Goal: Entertainment & Leisure: Consume media (video, audio)

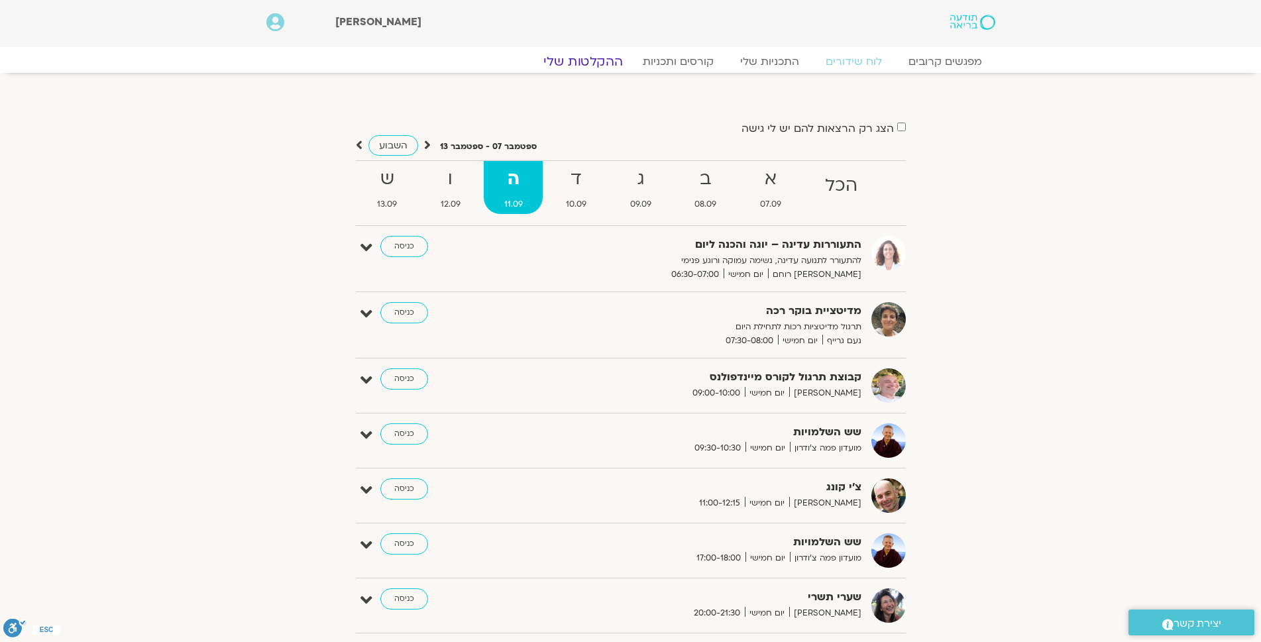
click at [582, 58] on link "ההקלטות שלי" at bounding box center [582, 62] width 111 height 16
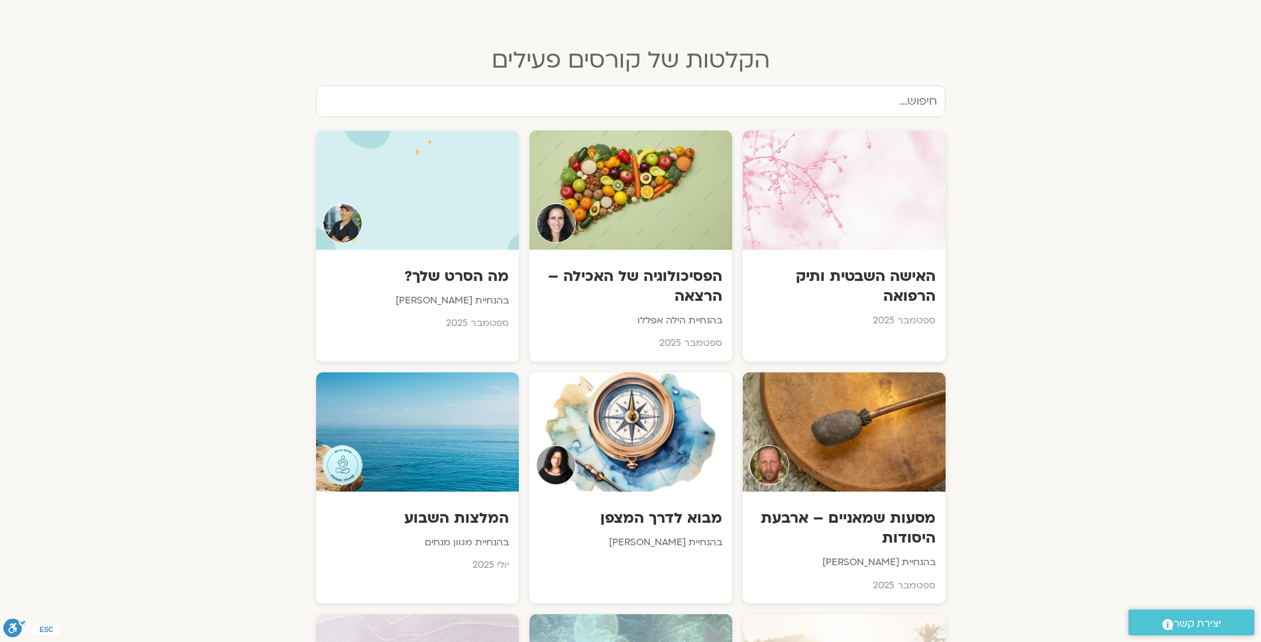
scroll to position [649, 0]
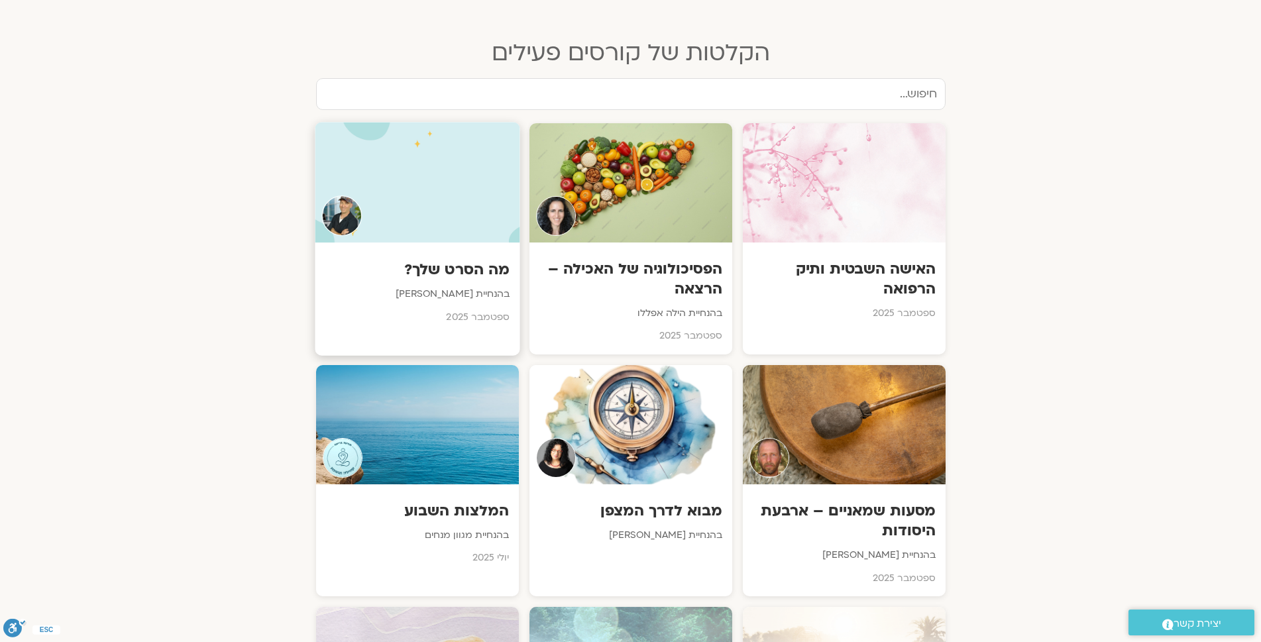
click at [460, 261] on h3 "מה הסרט שלך?" at bounding box center [417, 269] width 185 height 21
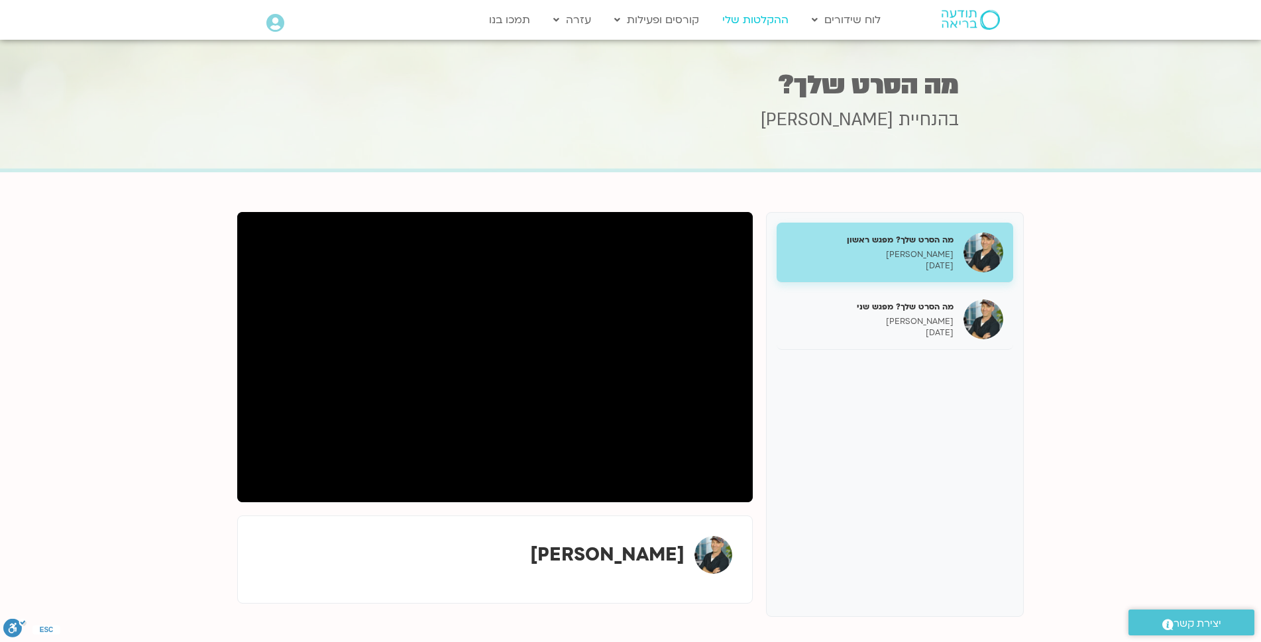
click at [763, 20] on link "ההקלטות שלי" at bounding box center [754, 19] width 79 height 25
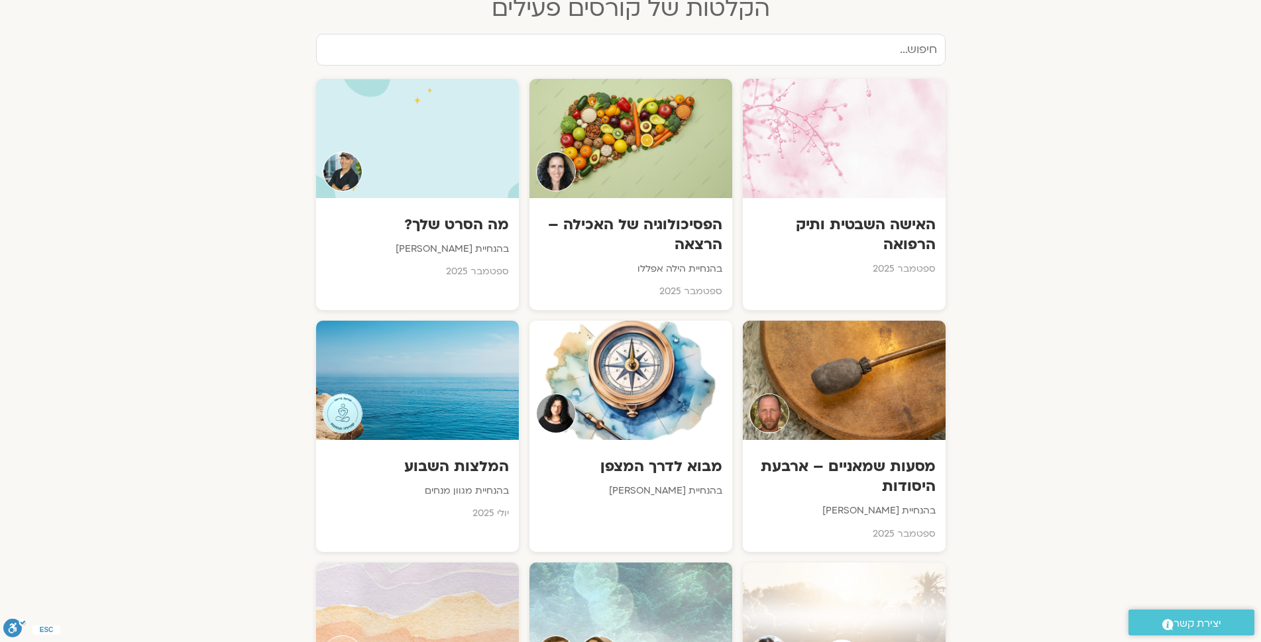
scroll to position [696, 0]
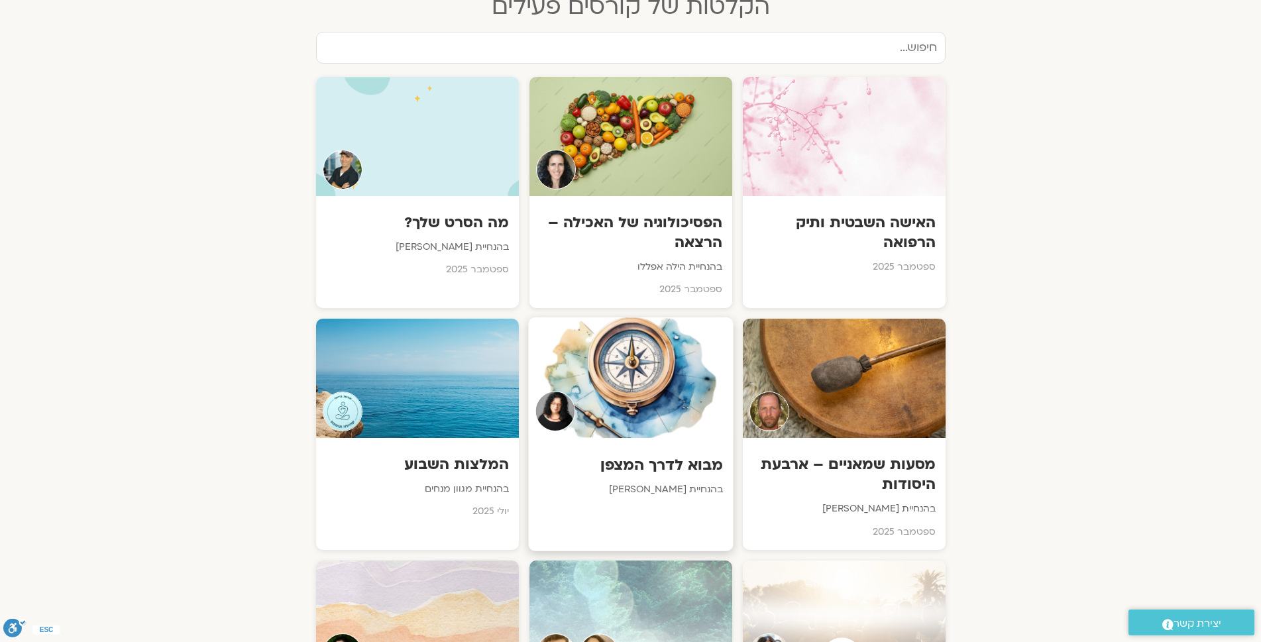
click at [645, 390] on div at bounding box center [630, 377] width 205 height 121
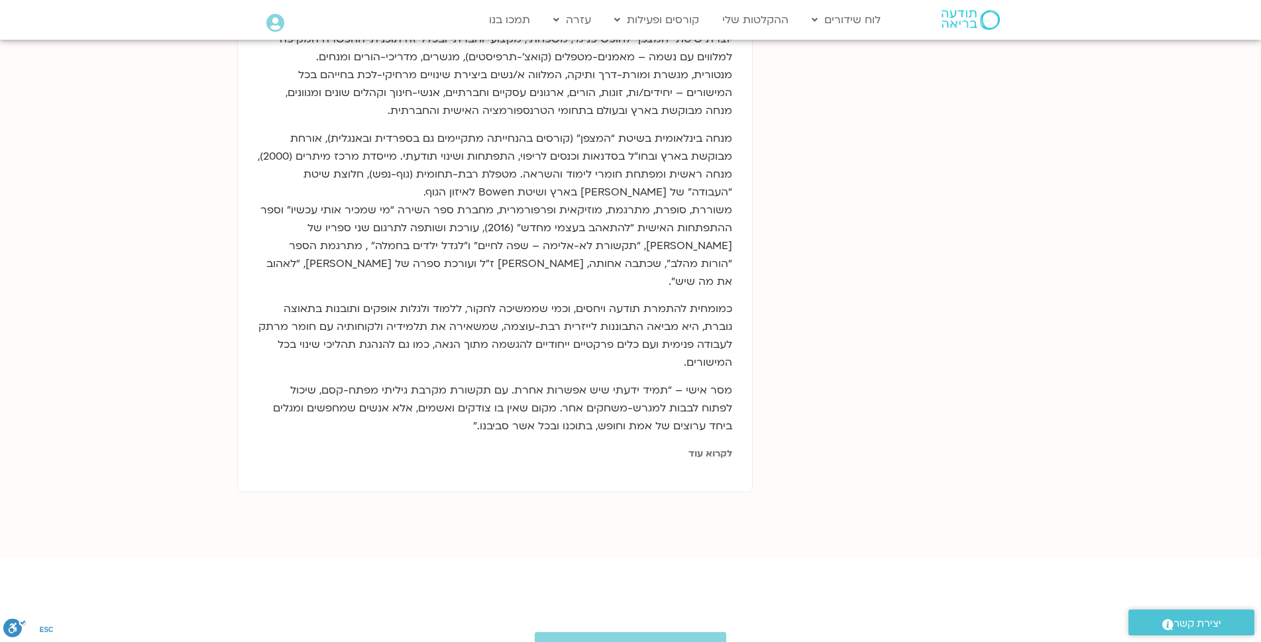
scroll to position [773, 0]
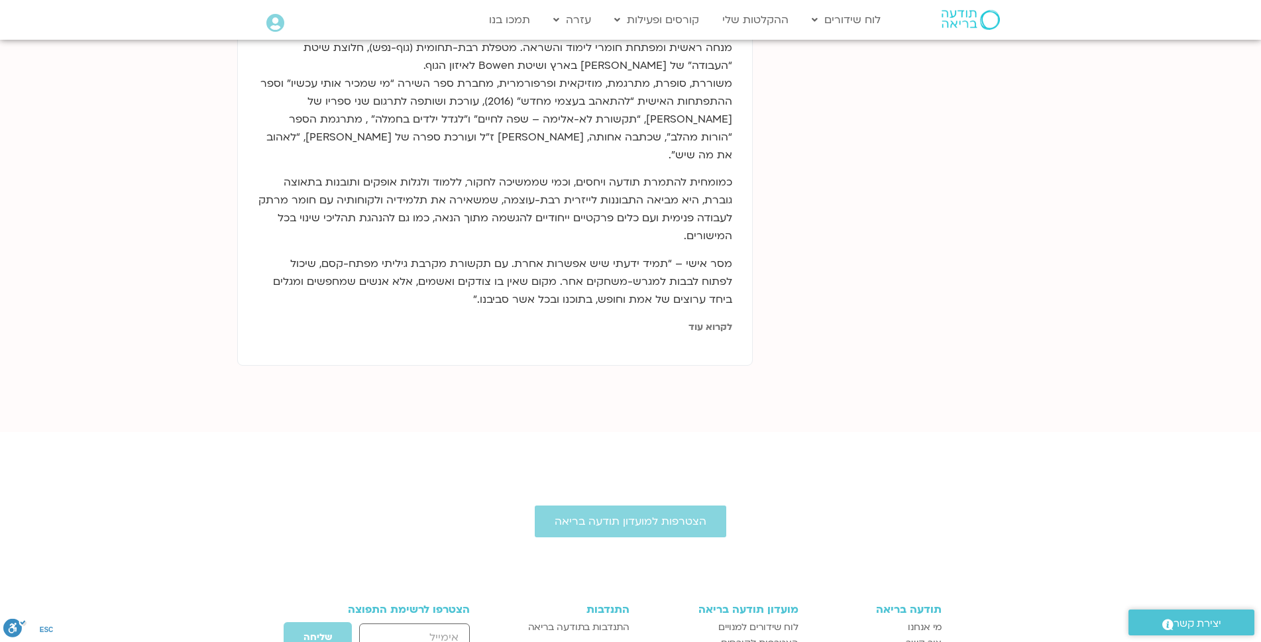
click at [710, 321] on link "לקרוא עוד" at bounding box center [710, 327] width 44 height 13
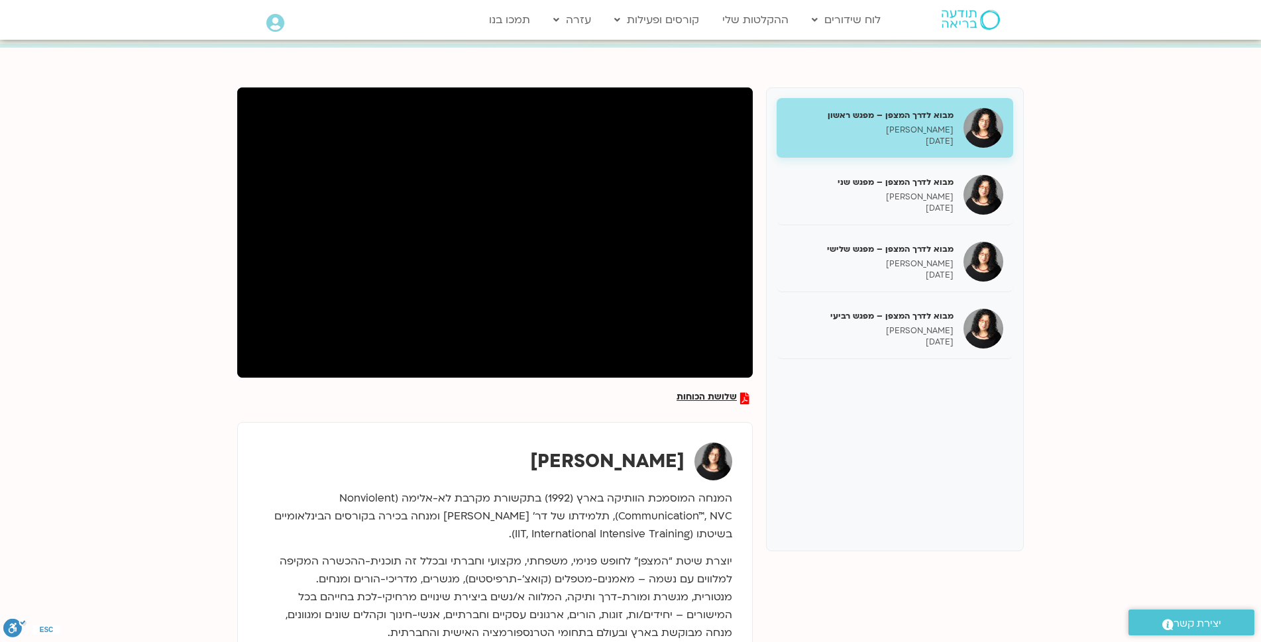
scroll to position [124, 0]
click at [706, 397] on span "שלושת הכוחות" at bounding box center [706, 399] width 60 height 12
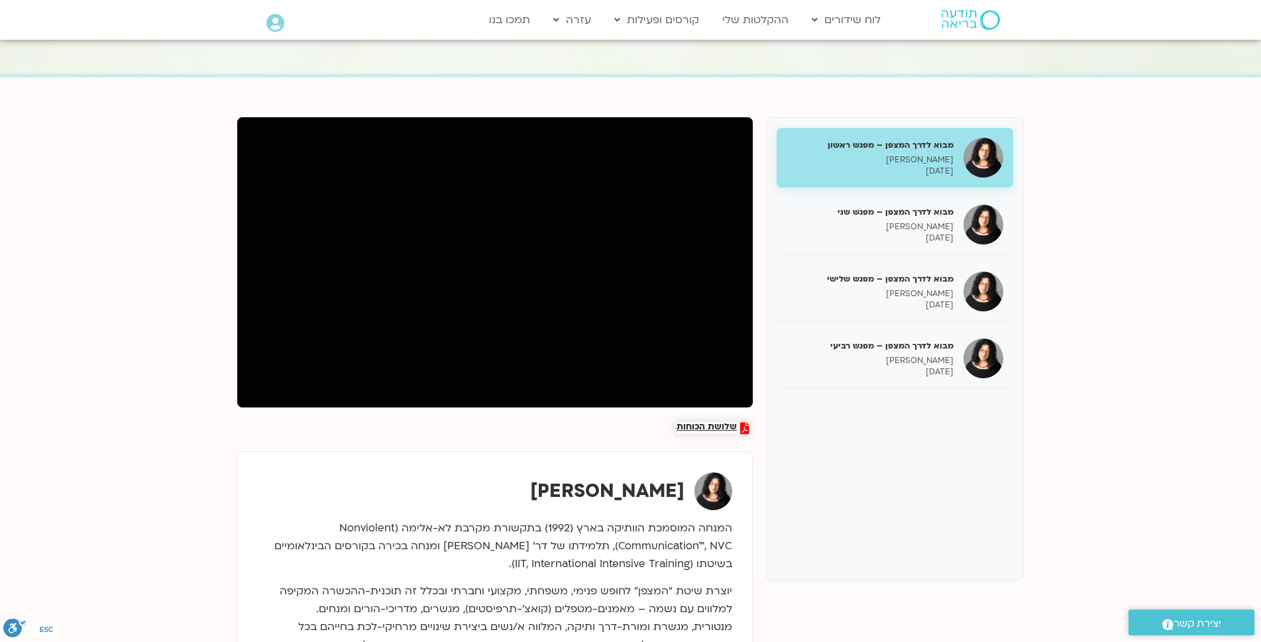
scroll to position [93, 0]
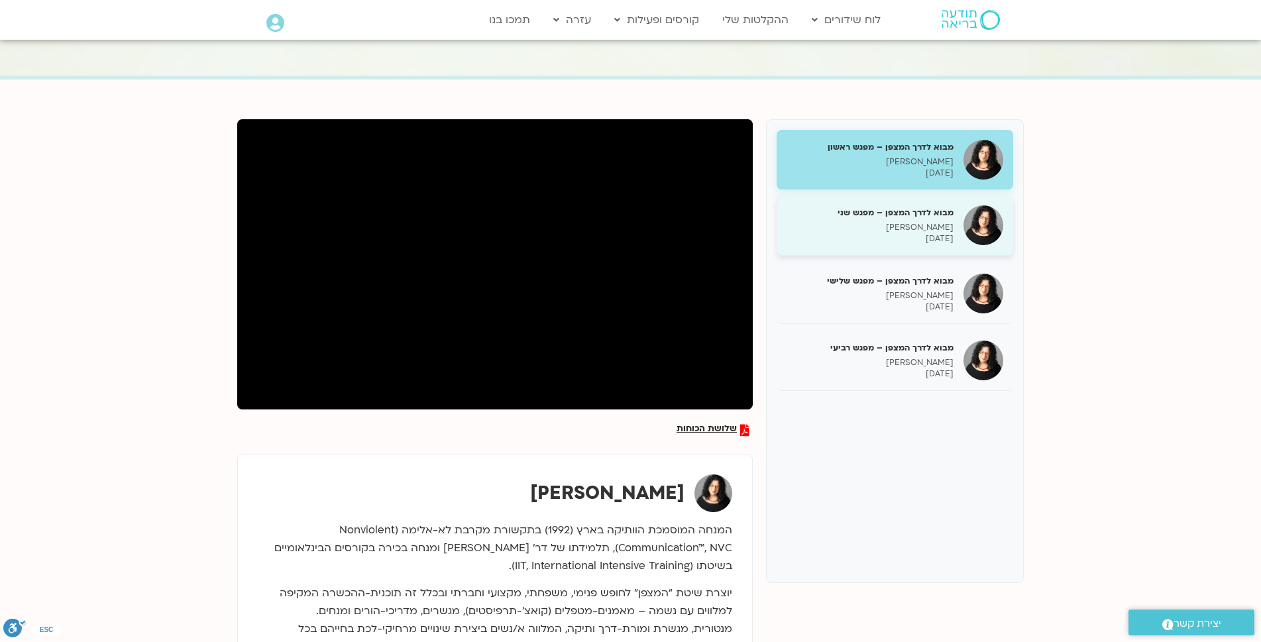
click at [914, 220] on div "מבוא לדרך המצפן – מפגש שני [PERSON_NAME] [DATE]" at bounding box center [869, 226] width 167 height 38
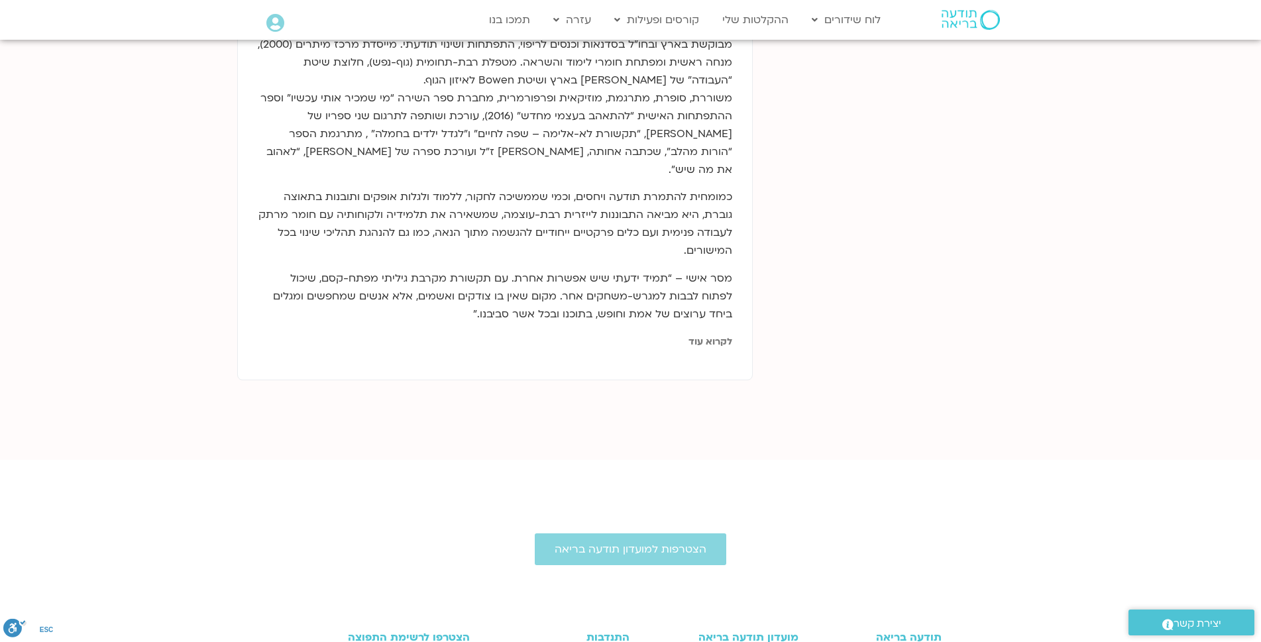
scroll to position [742, 0]
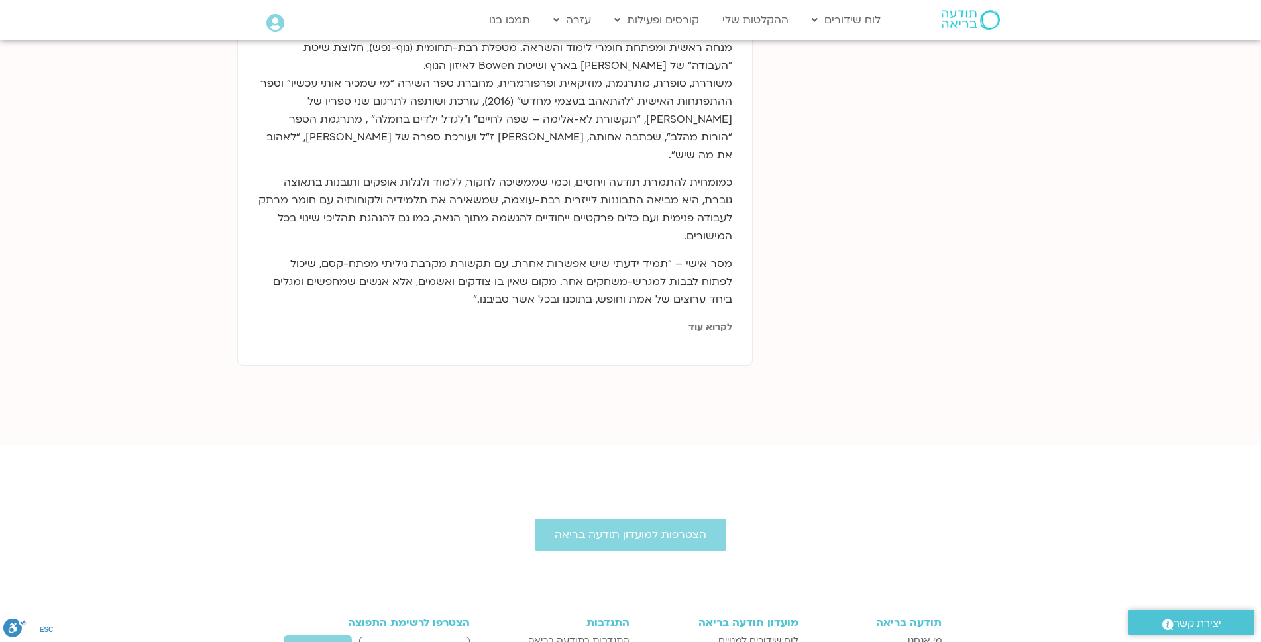
click at [712, 321] on link "לקרוא עוד" at bounding box center [710, 327] width 44 height 13
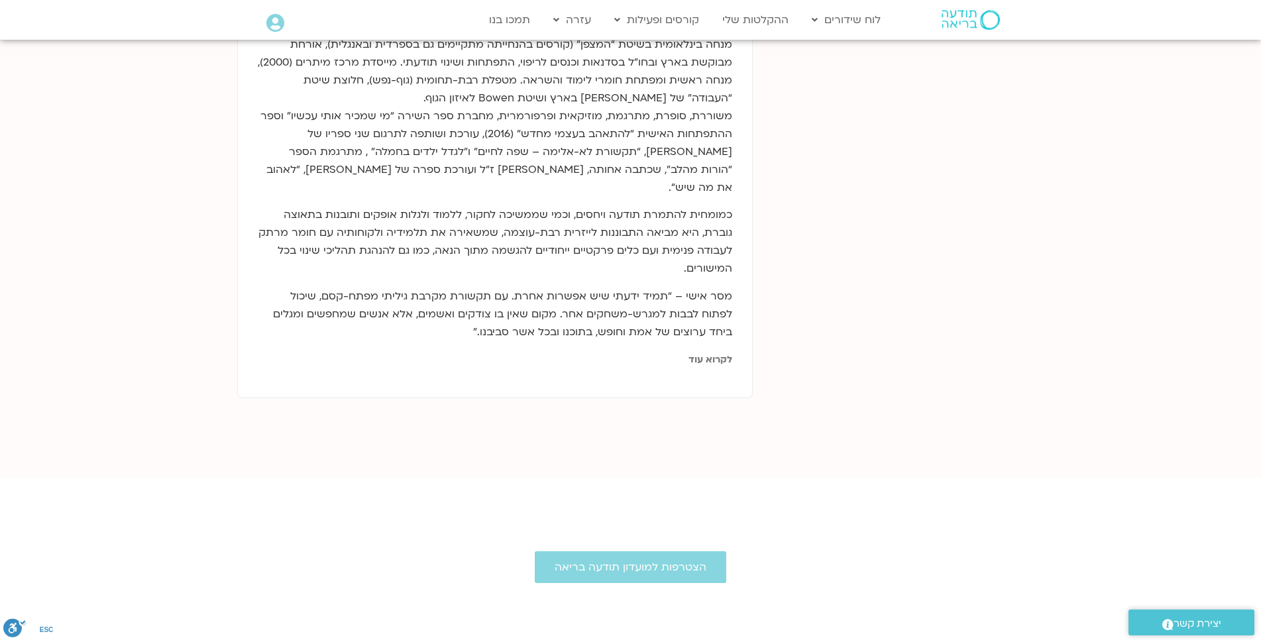
scroll to position [819, 0]
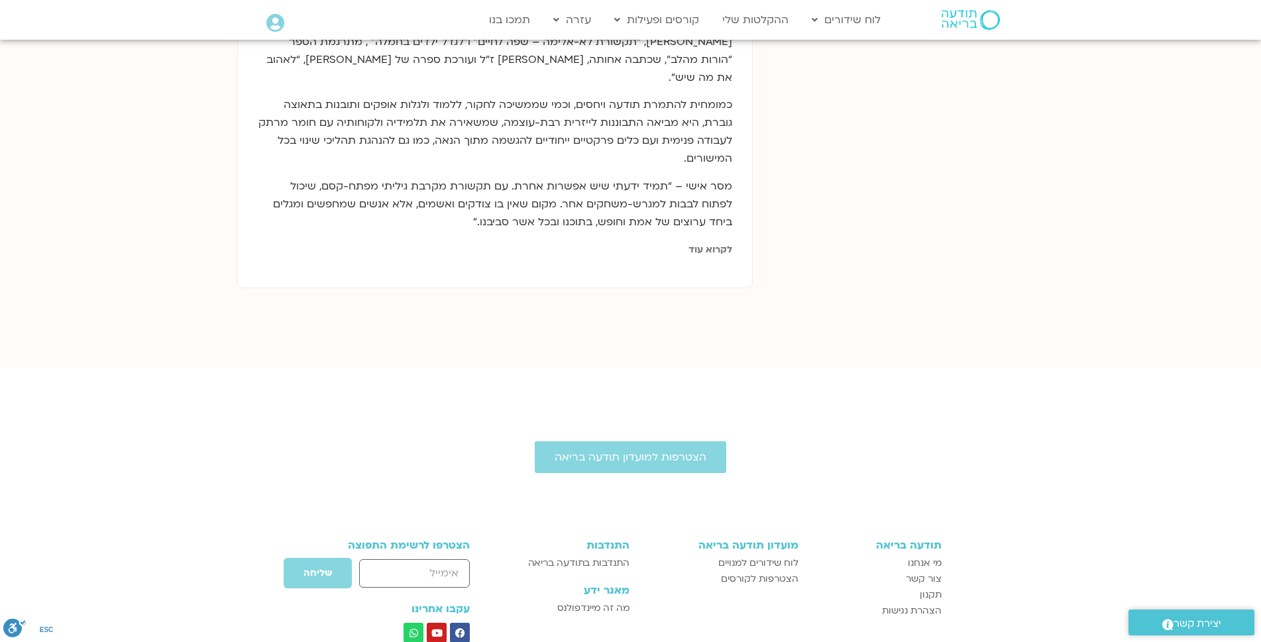
click at [708, 243] on link "לקרוא עוד" at bounding box center [710, 249] width 44 height 13
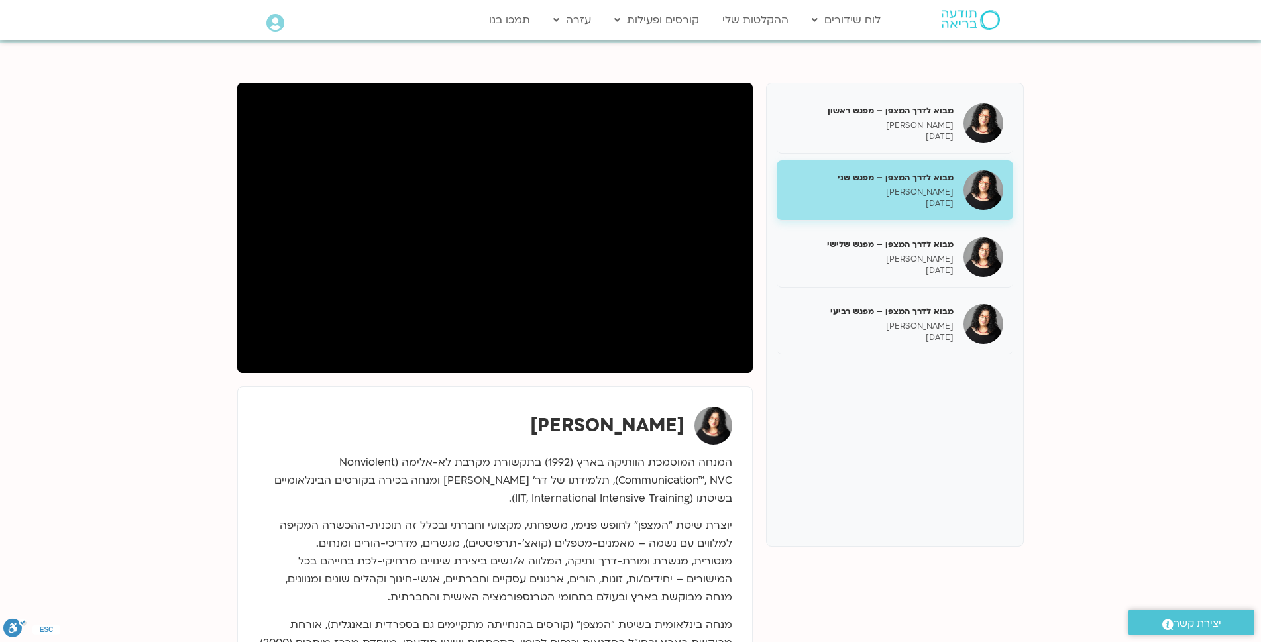
scroll to position [108, 0]
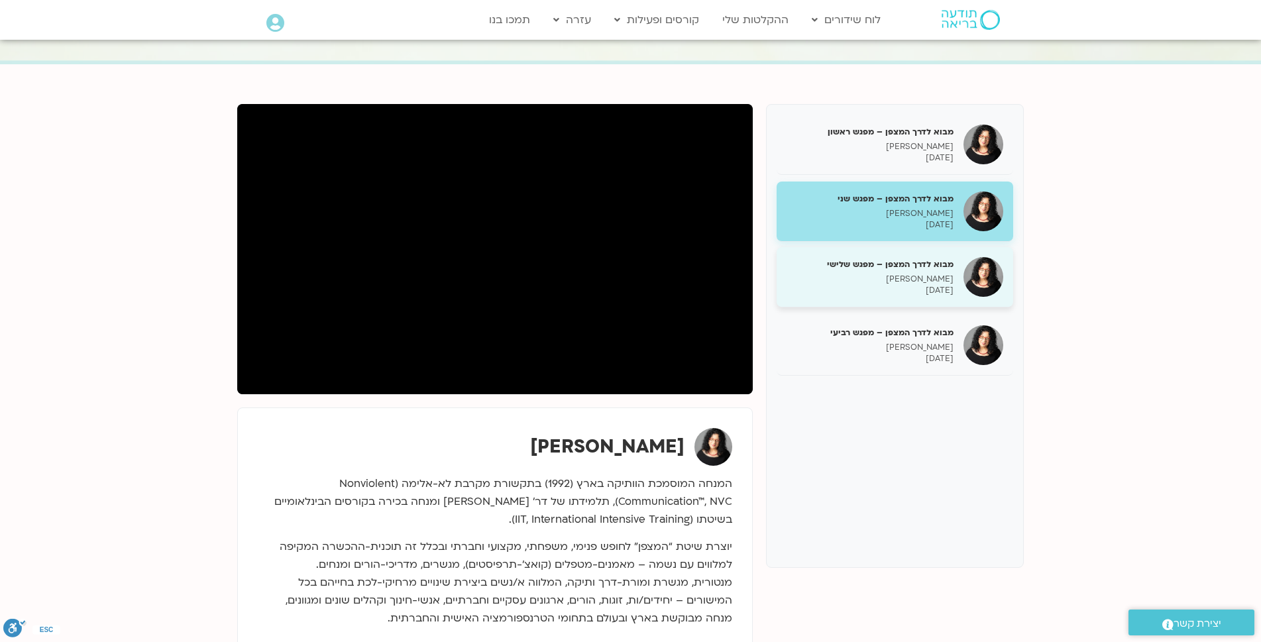
click at [890, 263] on h5 "מבוא לדרך המצפן – מפגש שלישי" at bounding box center [869, 264] width 167 height 12
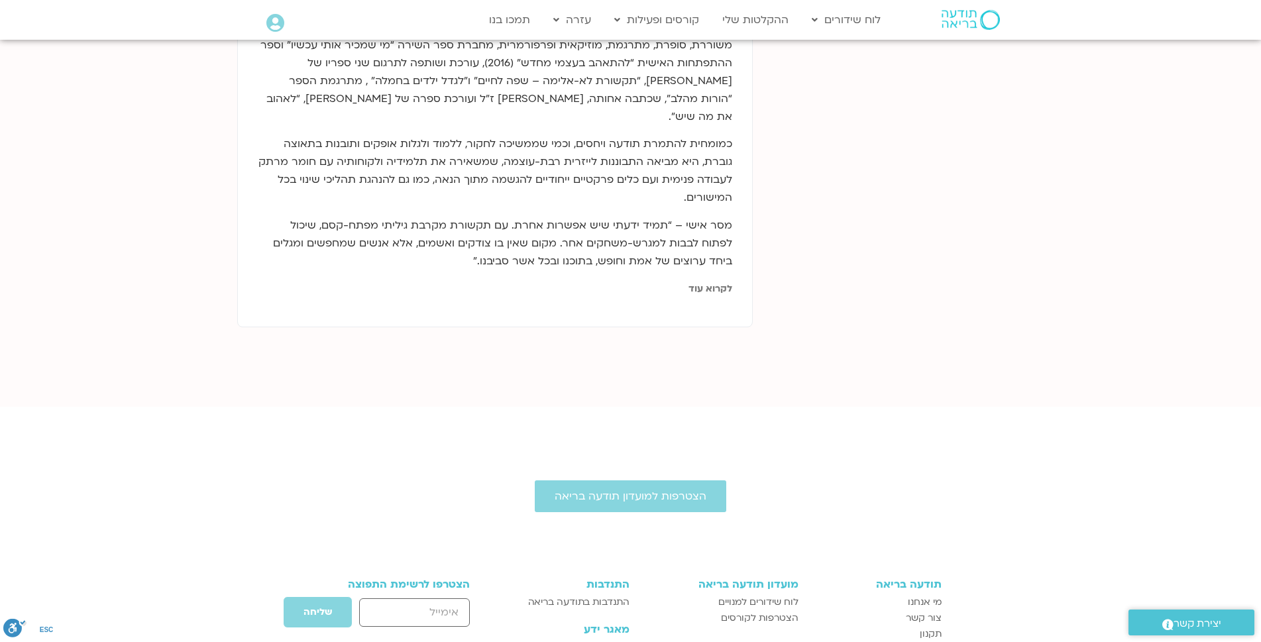
scroll to position [819, 0]
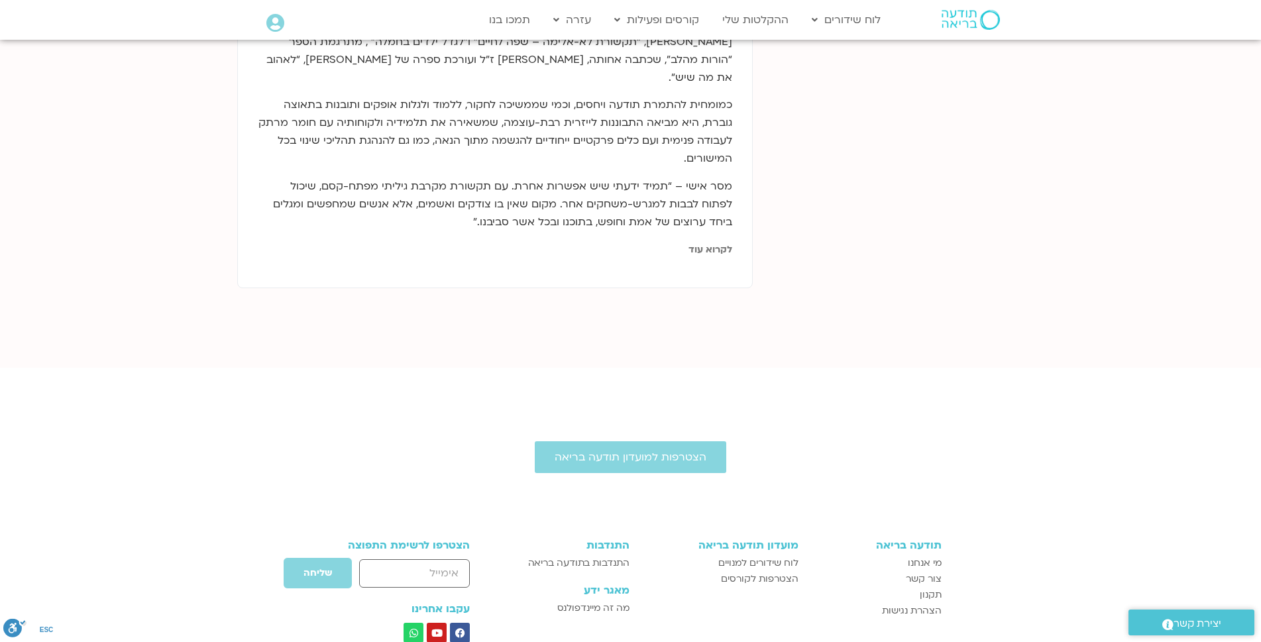
click at [713, 243] on link "לקרוא עוד" at bounding box center [710, 249] width 44 height 13
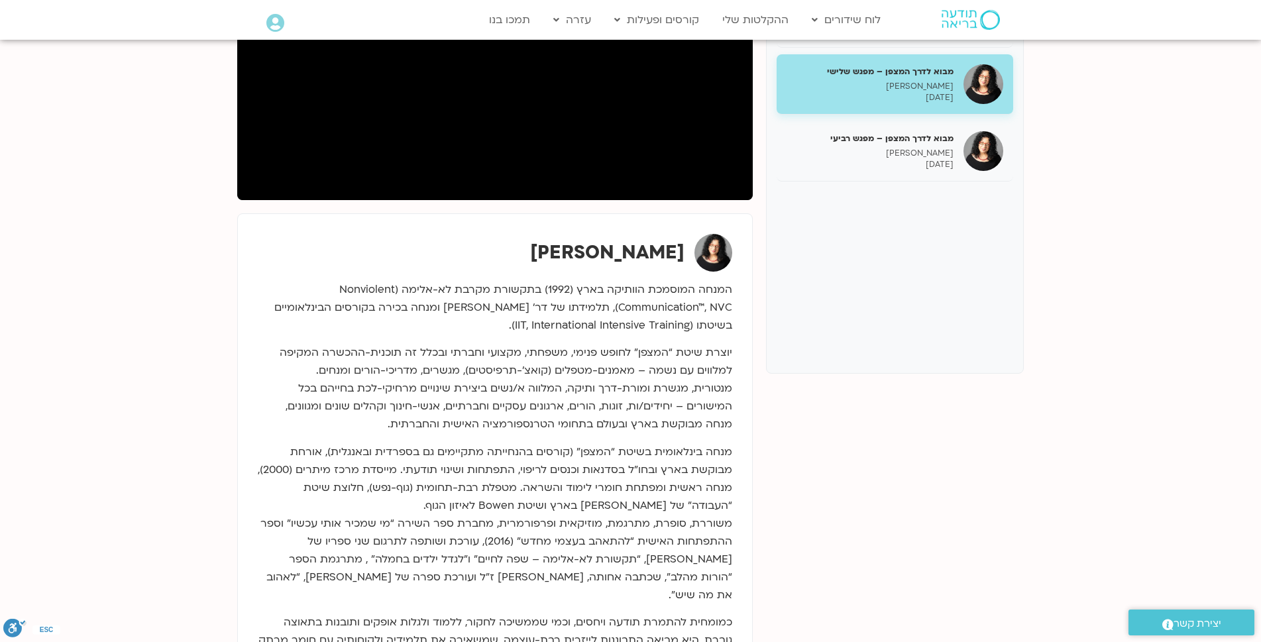
scroll to position [185, 0]
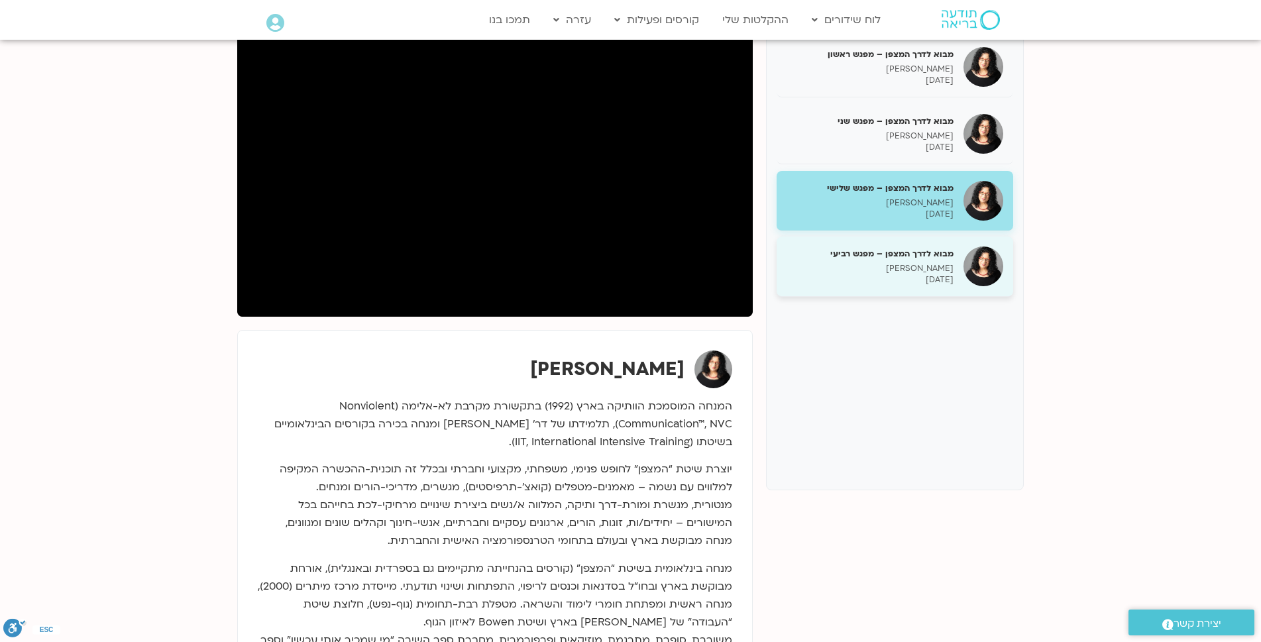
click at [910, 261] on div "מבוא לדרך המצפן – מפגש רביעי ארנינה קשתן 04/09/2025" at bounding box center [869, 267] width 167 height 38
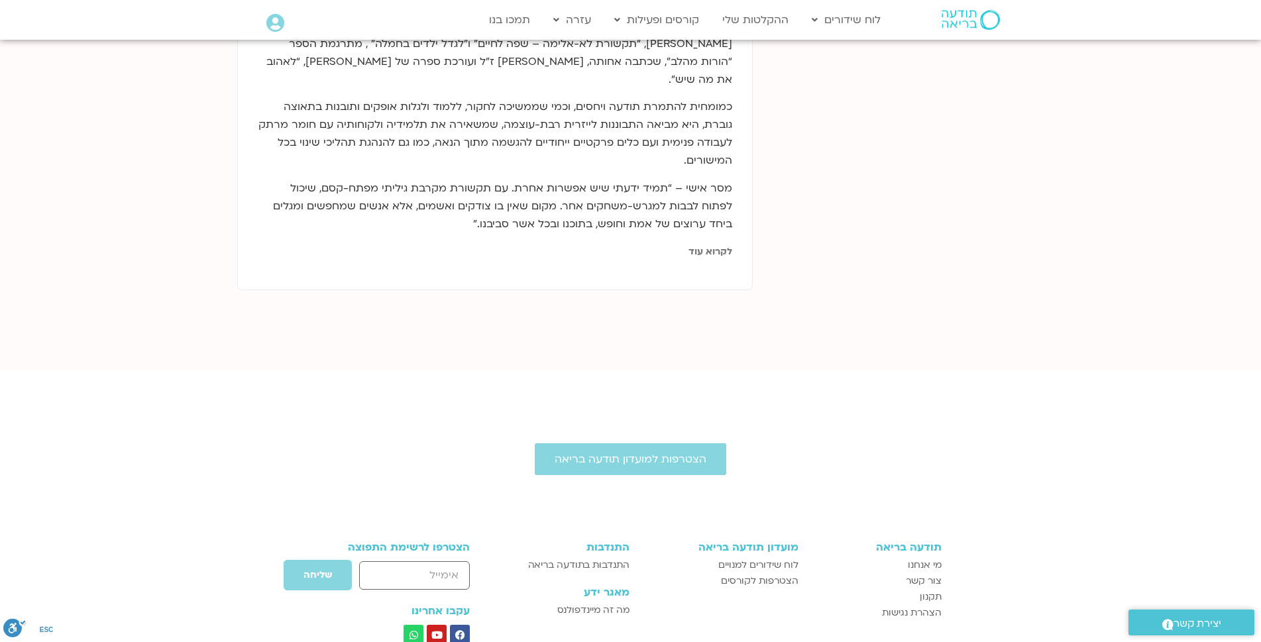
scroll to position [819, 0]
click at [708, 243] on link "לקרוא עוד" at bounding box center [710, 249] width 44 height 13
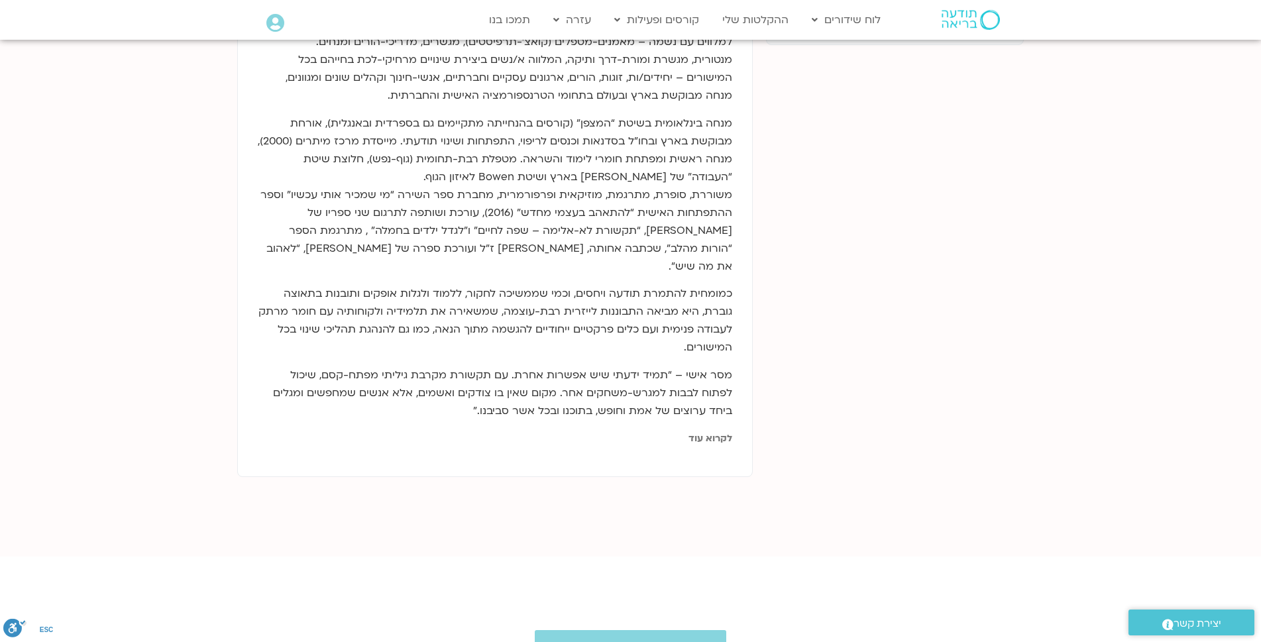
scroll to position [696, 0]
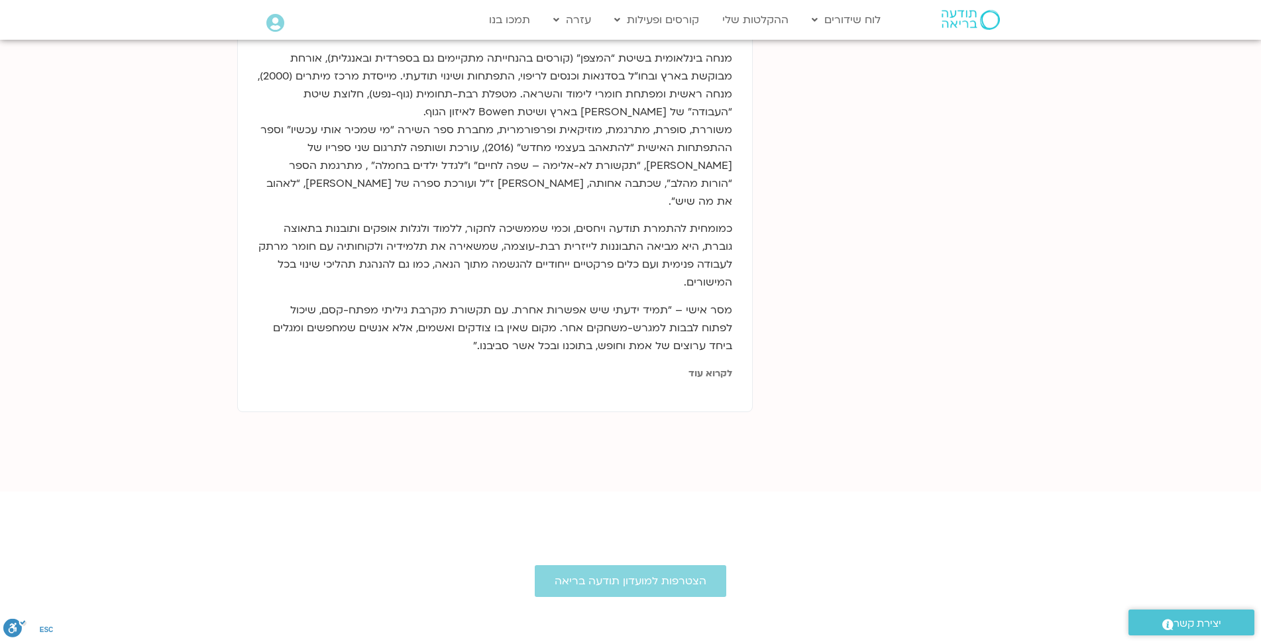
click at [710, 367] on link "לקרוא עוד" at bounding box center [710, 373] width 44 height 13
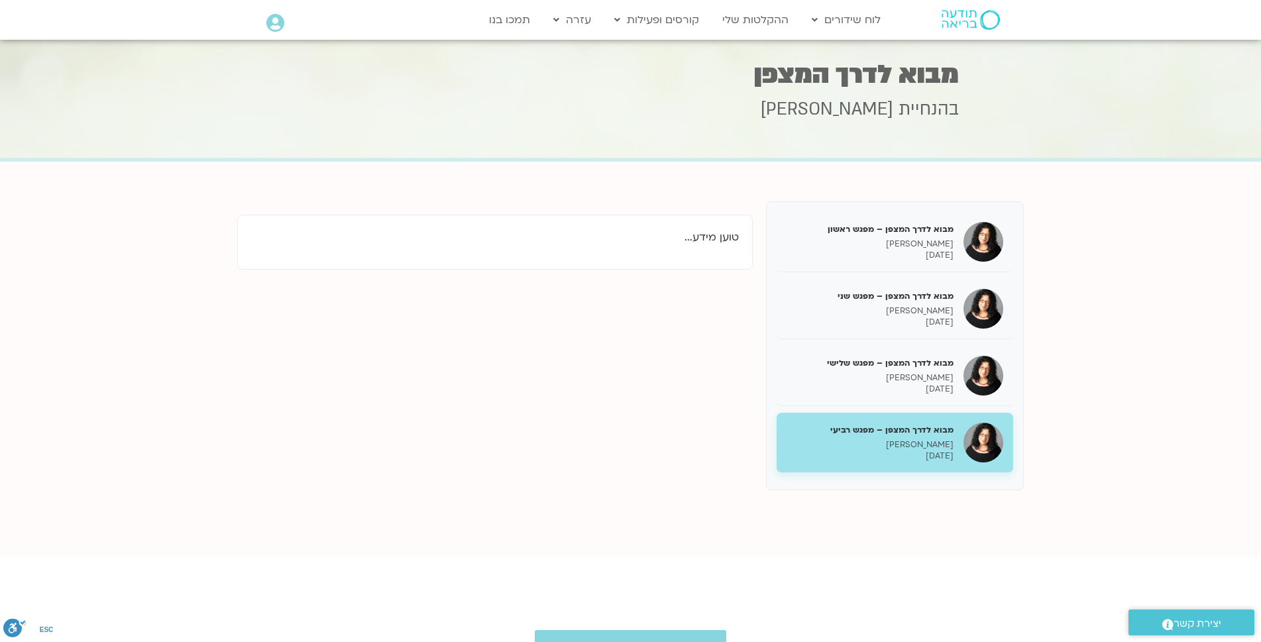
scroll to position [0, 0]
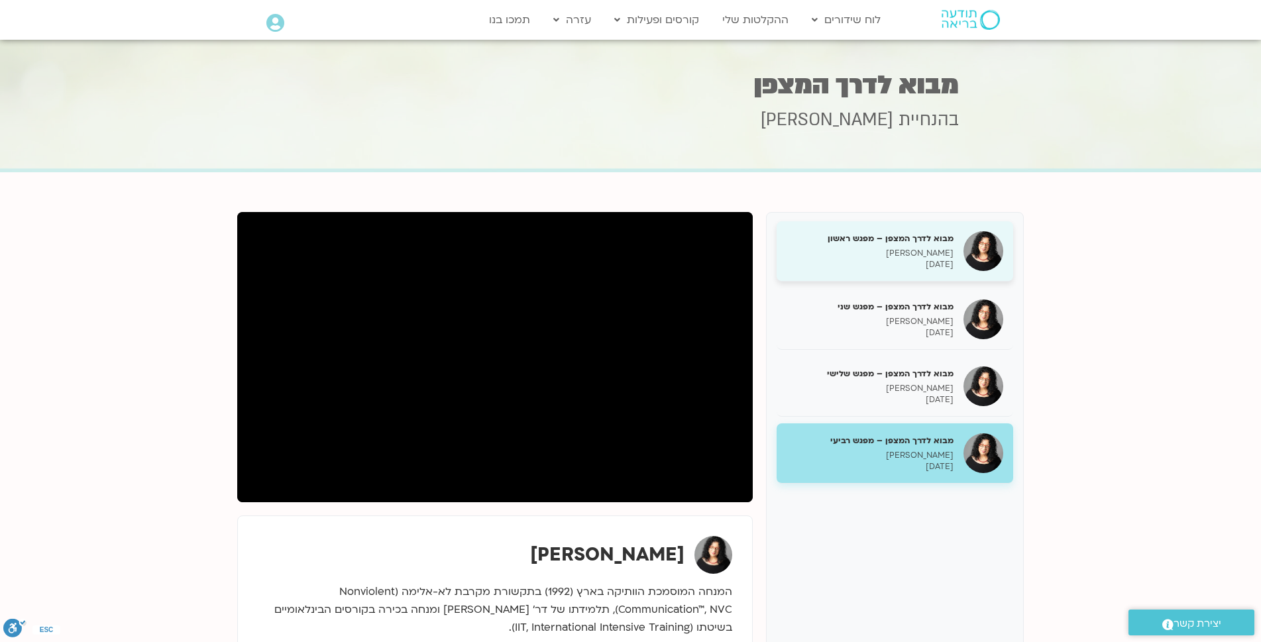
click at [898, 242] on h5 "מבוא לדרך המצפן – מפגש ראשון" at bounding box center [869, 239] width 167 height 12
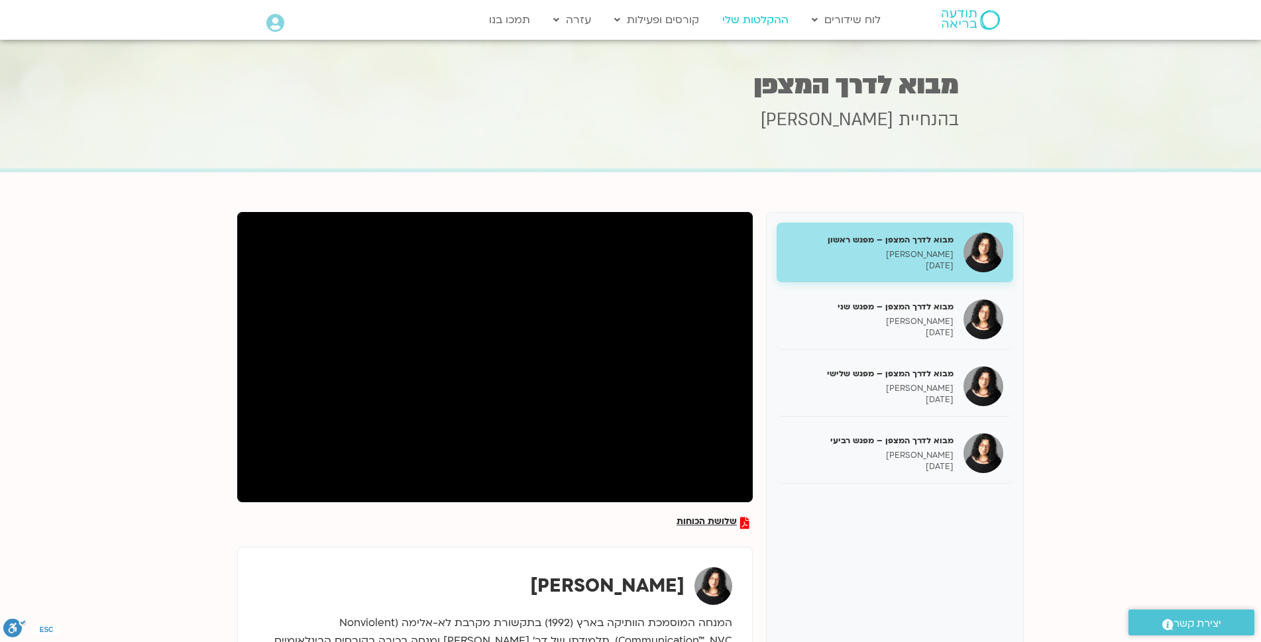
click at [774, 19] on link "ההקלטות שלי" at bounding box center [754, 19] width 79 height 25
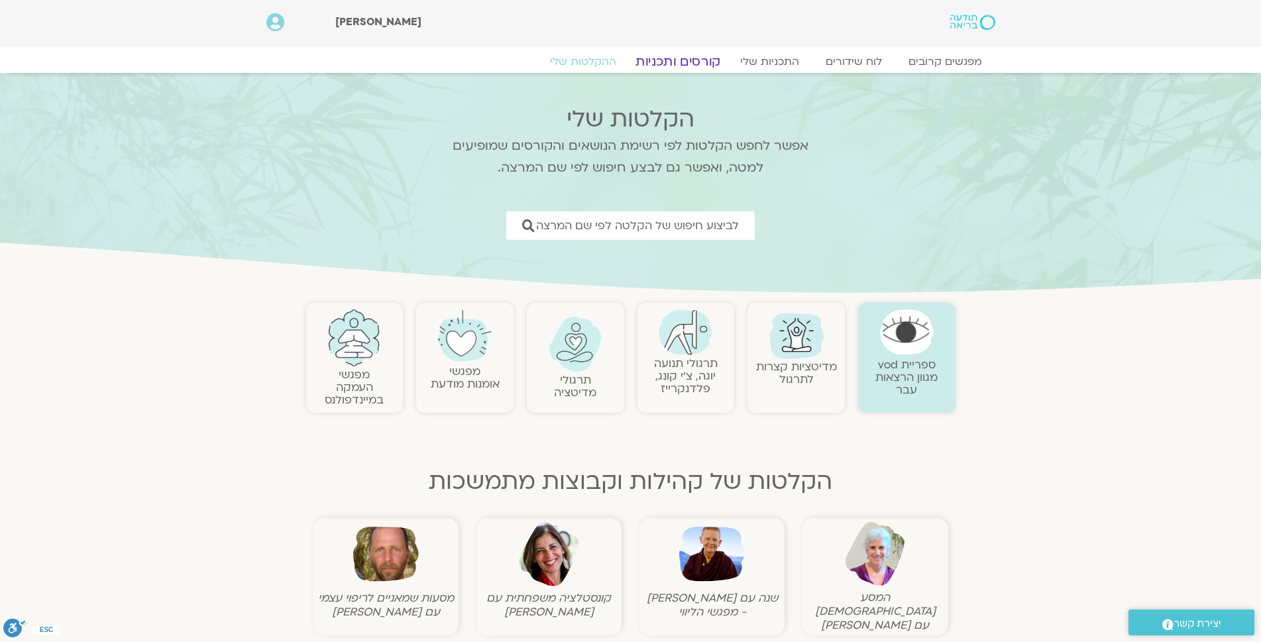
click at [684, 61] on link "קורסים ותכניות" at bounding box center [677, 62] width 117 height 16
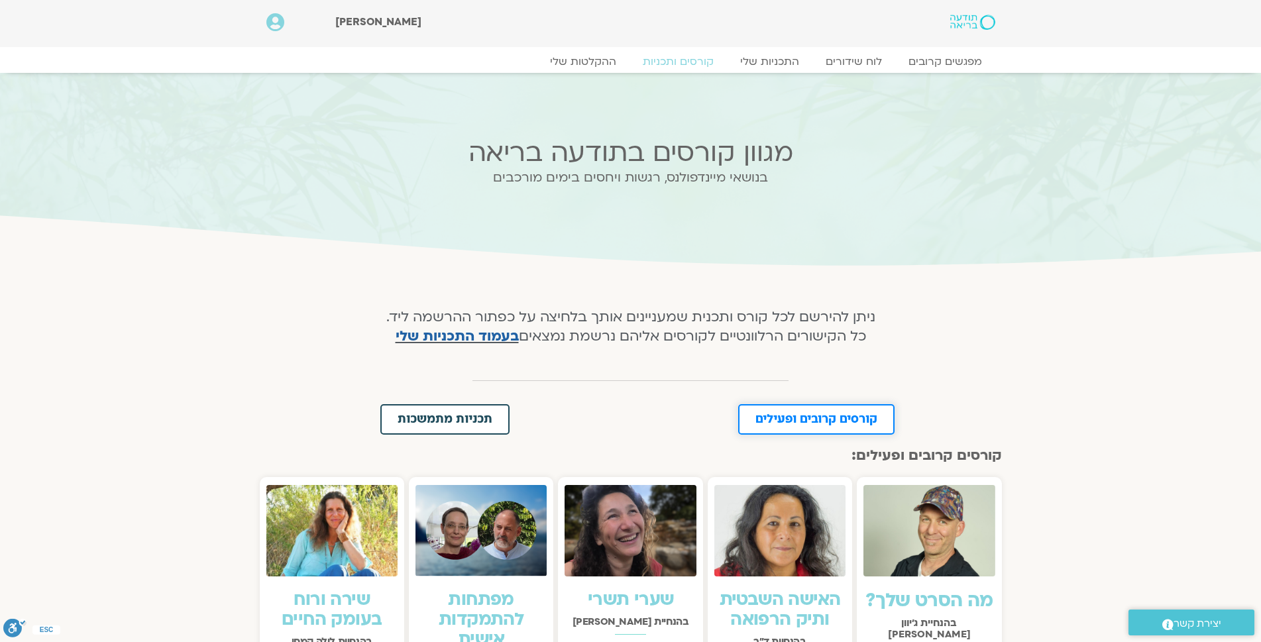
click at [834, 417] on span "קורסים קרובים ופעילים" at bounding box center [816, 419] width 122 height 12
click at [773, 62] on link "התכניות שלי" at bounding box center [769, 62] width 103 height 16
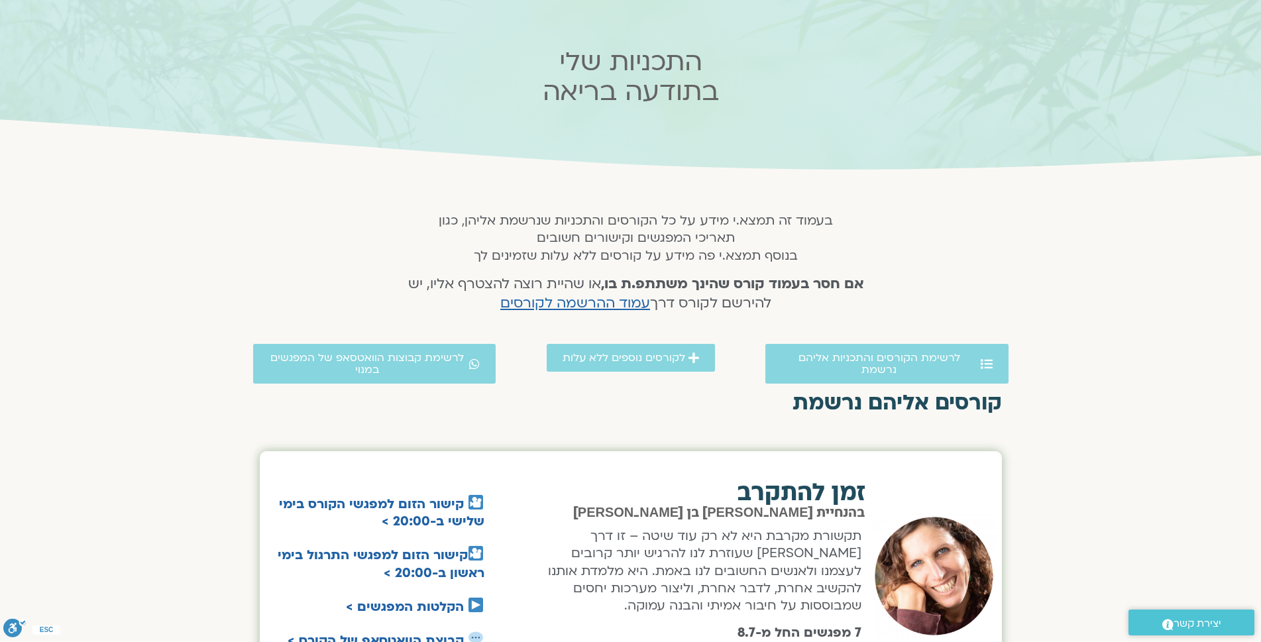
scroll to position [31, 0]
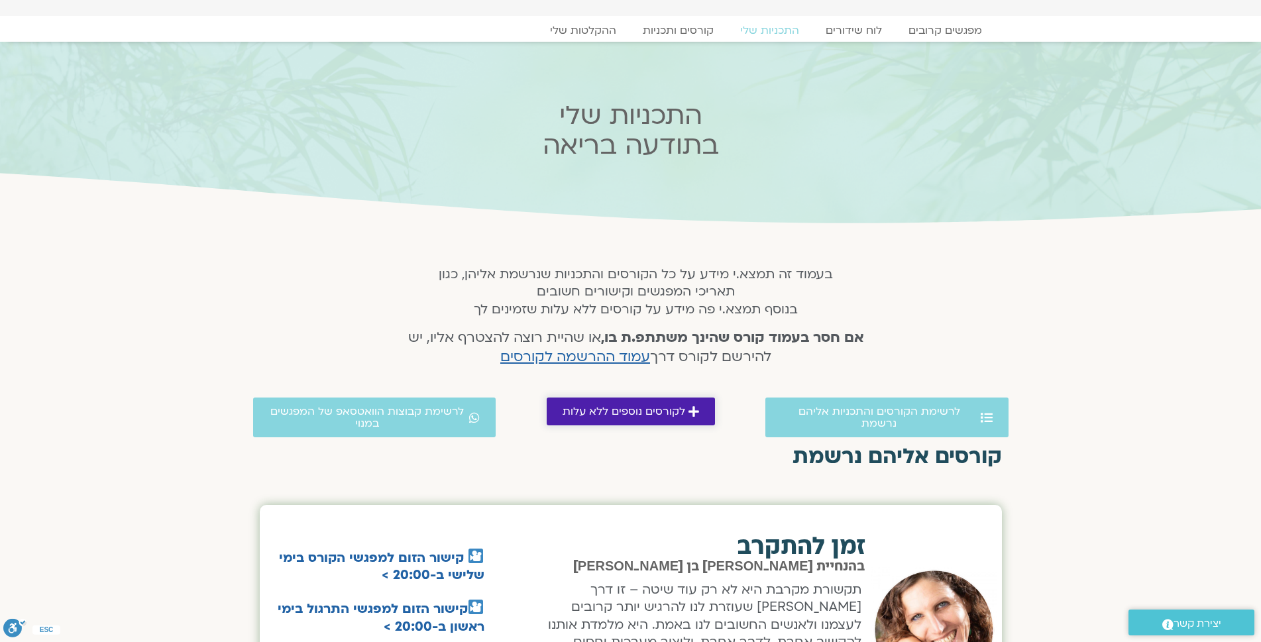
click at [644, 416] on span "לקורסים נוספים ללא עלות" at bounding box center [623, 411] width 123 height 12
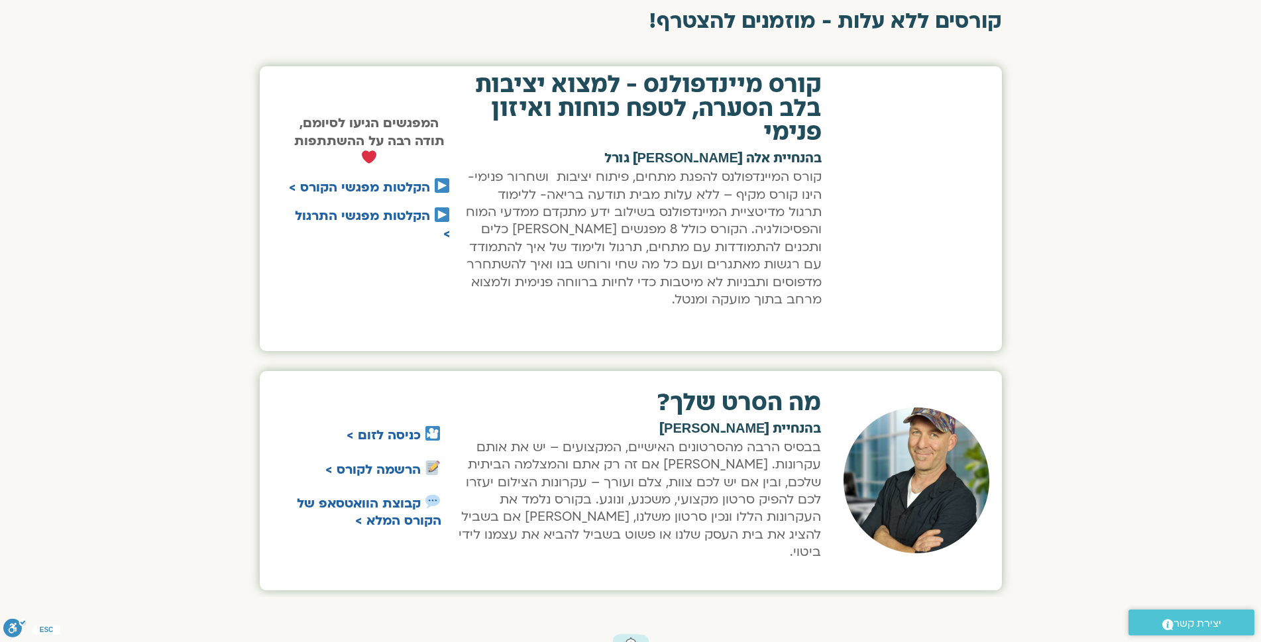
scroll to position [1390, 0]
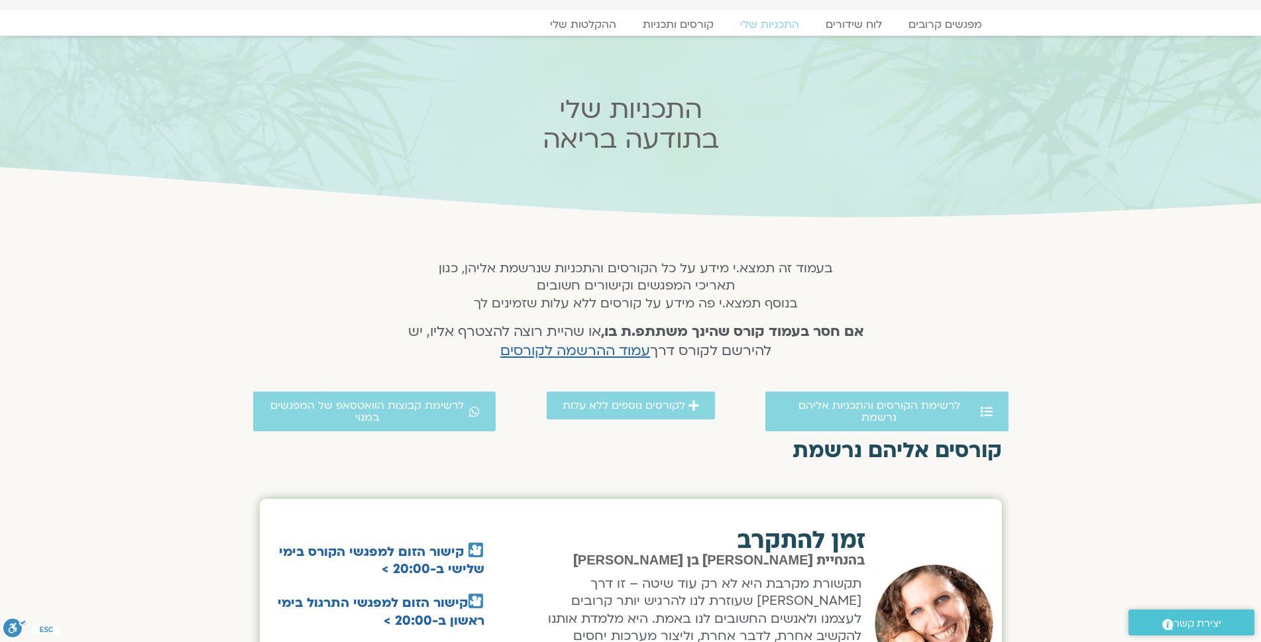
scroll to position [31, 0]
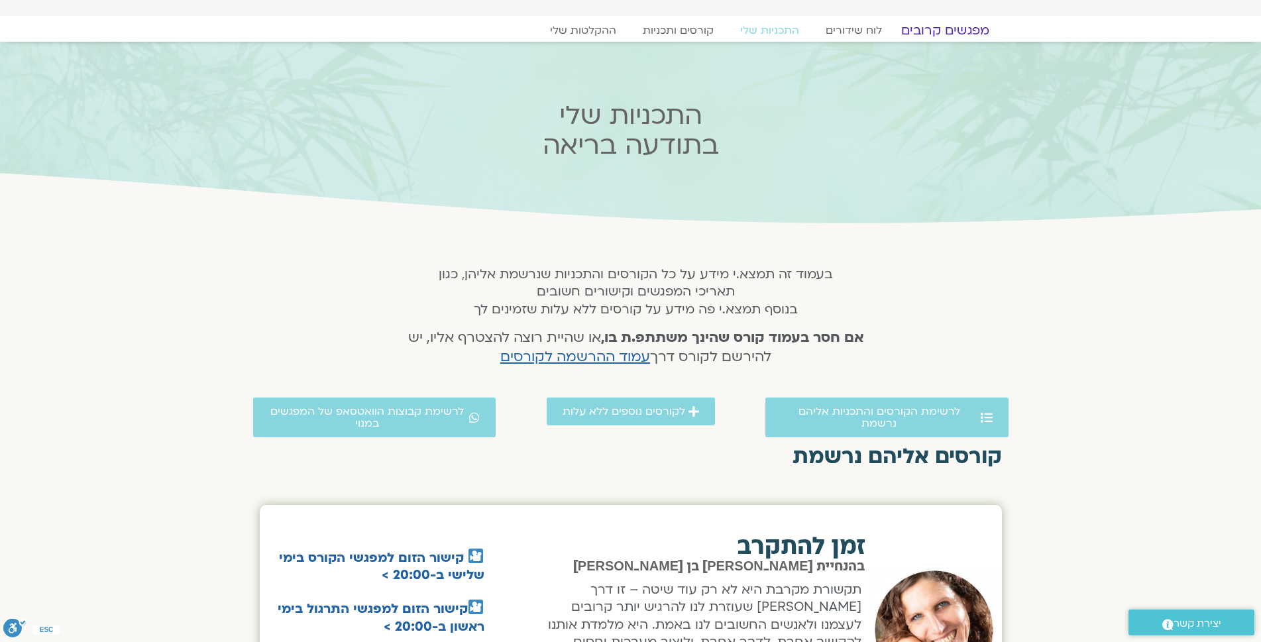
click at [959, 26] on link "מפגשים קרובים" at bounding box center [944, 31] width 120 height 16
click at [962, 30] on link "מפגשים קרובים" at bounding box center [944, 31] width 120 height 16
click at [961, 30] on link "מפגשים קרובים" at bounding box center [944, 31] width 120 height 16
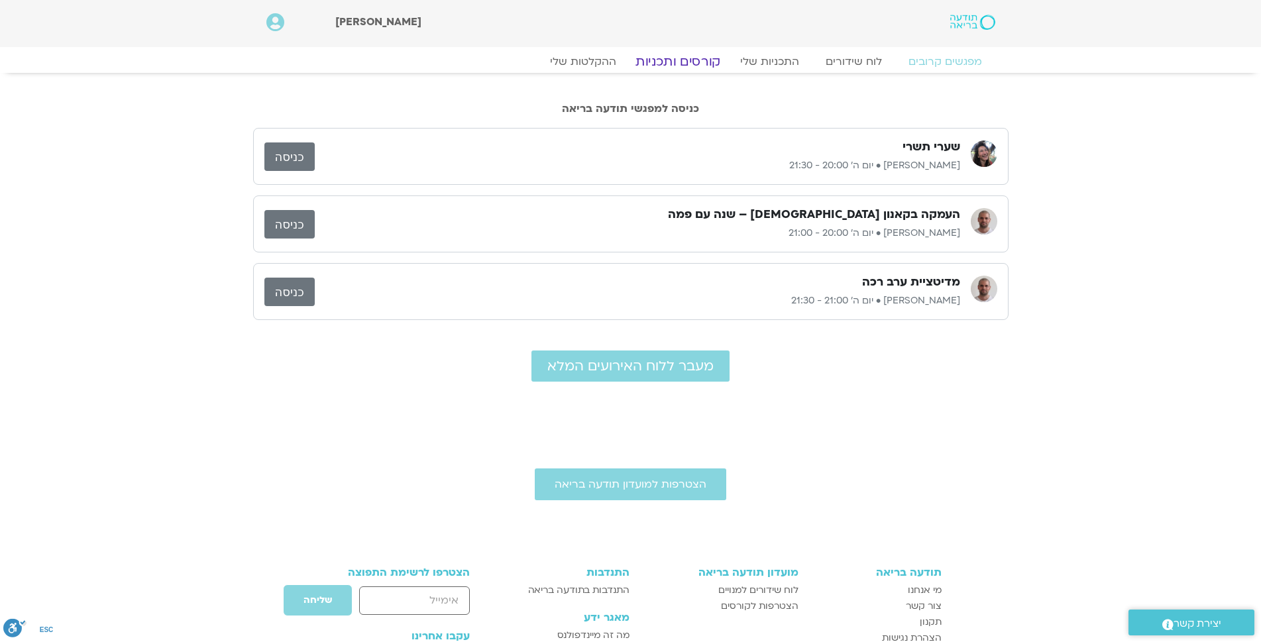
click at [690, 63] on link "קורסים ותכניות" at bounding box center [677, 62] width 117 height 16
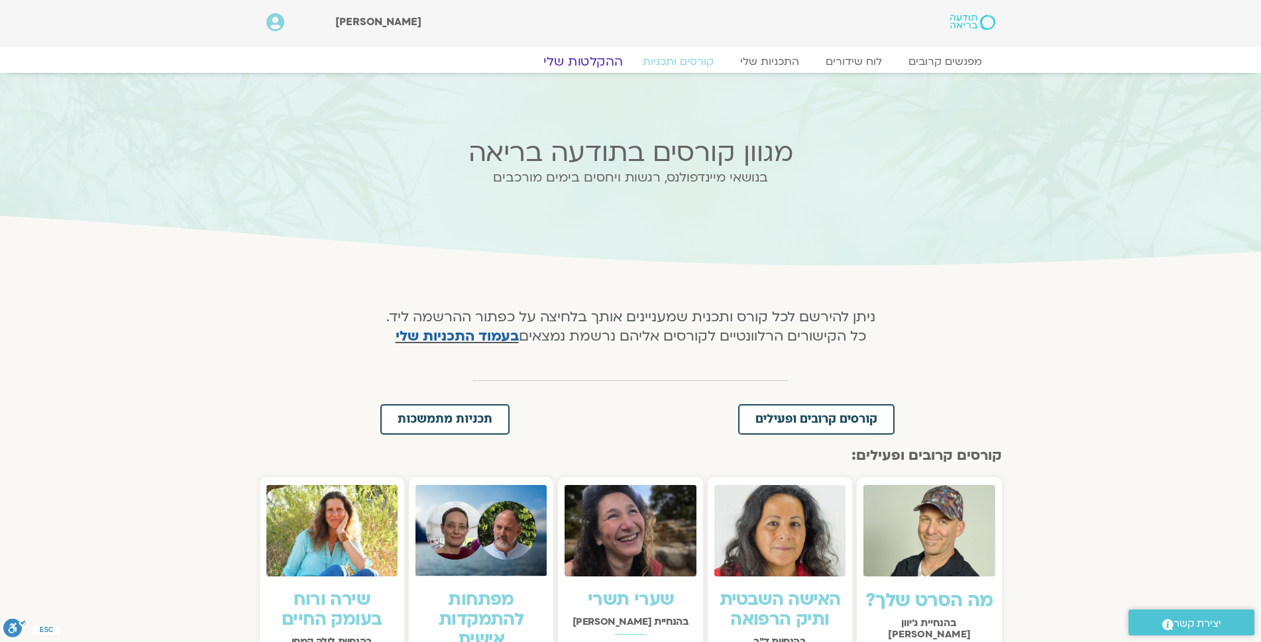
click at [582, 62] on link "ההקלטות שלי" at bounding box center [582, 62] width 111 height 16
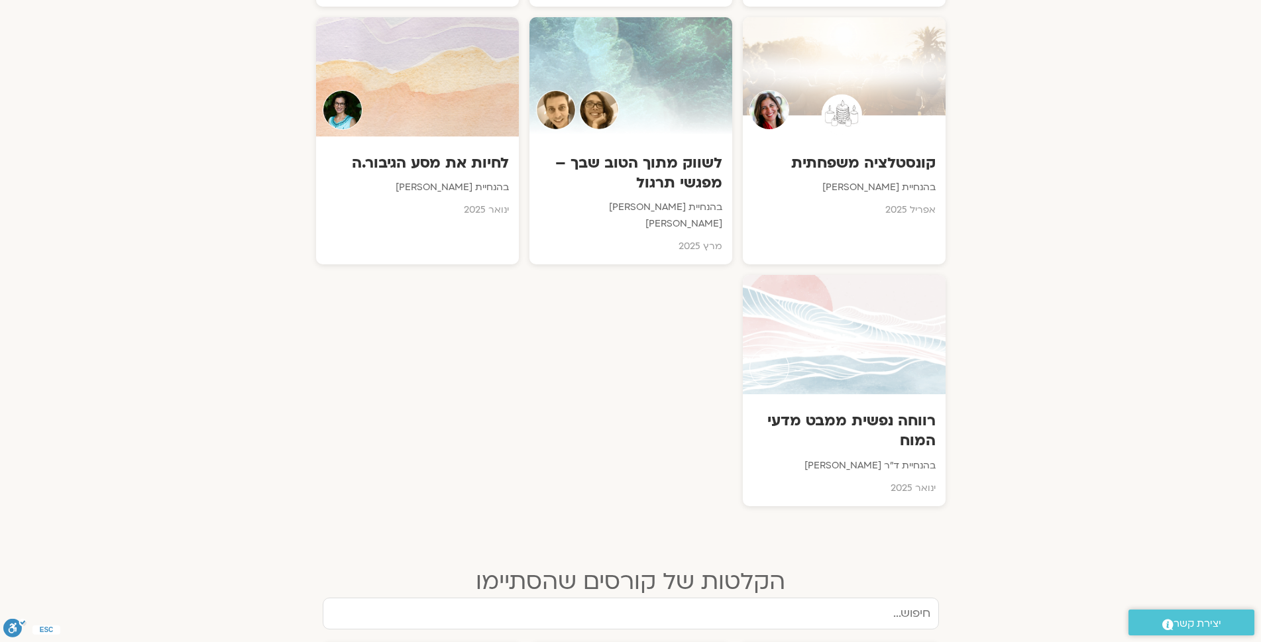
scroll to position [1267, 0]
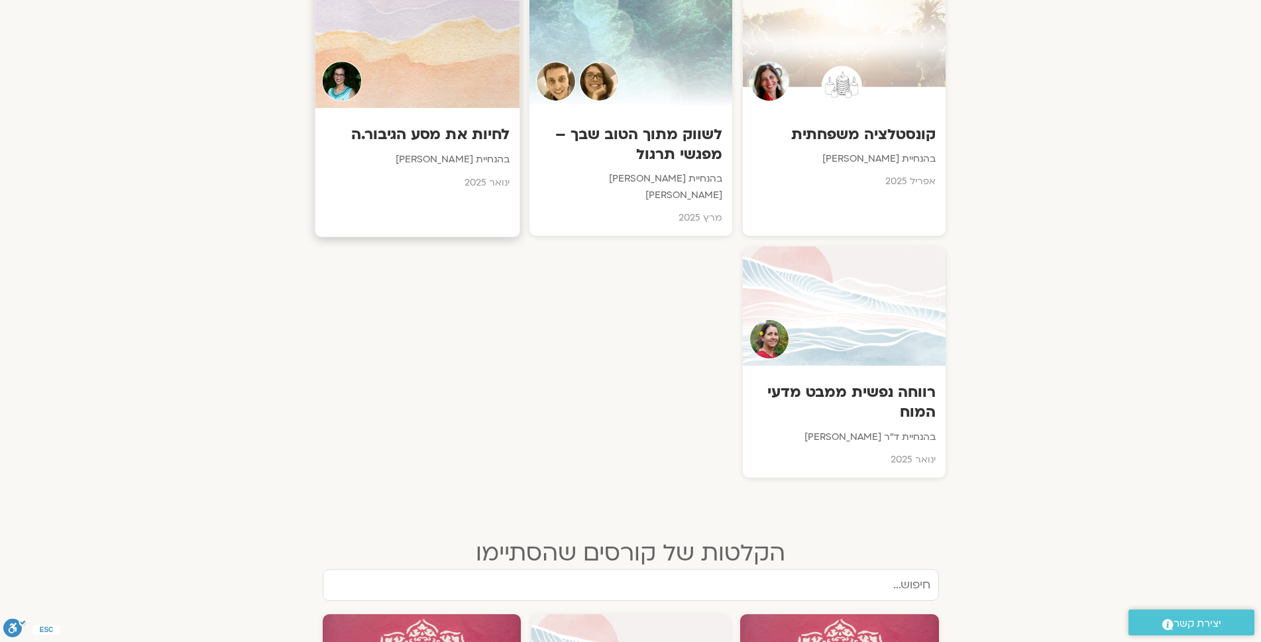
click at [480, 125] on h3 "לחיות את מסע הגיבור.ה" at bounding box center [417, 135] width 185 height 21
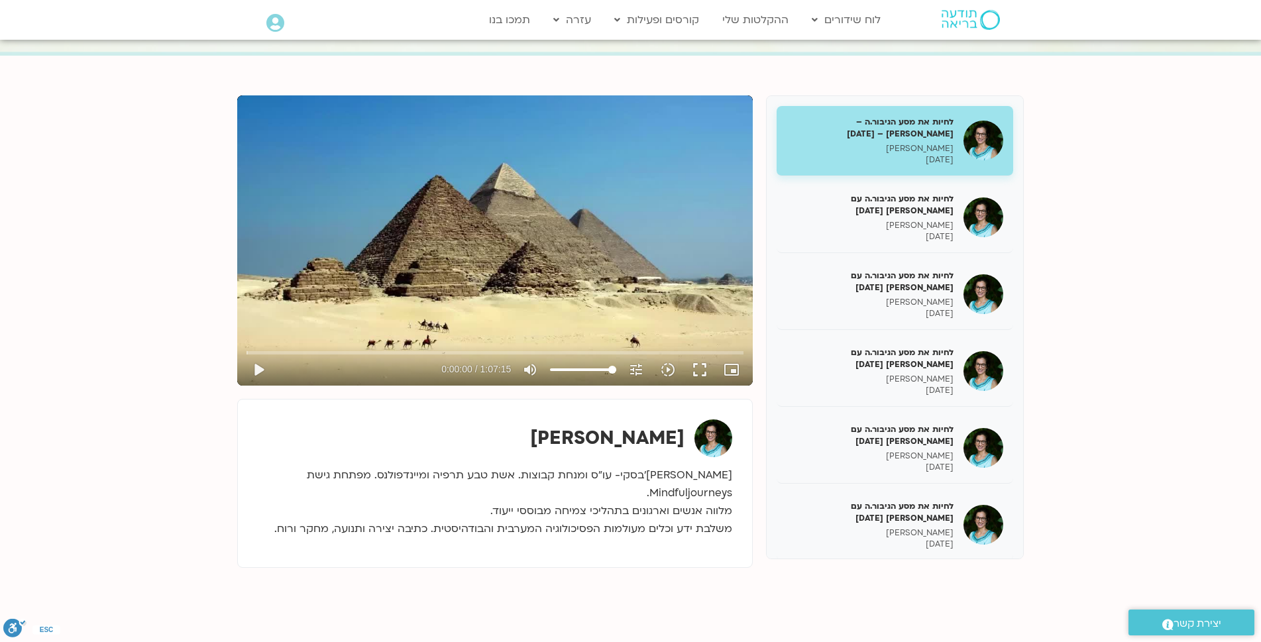
scroll to position [108, 0]
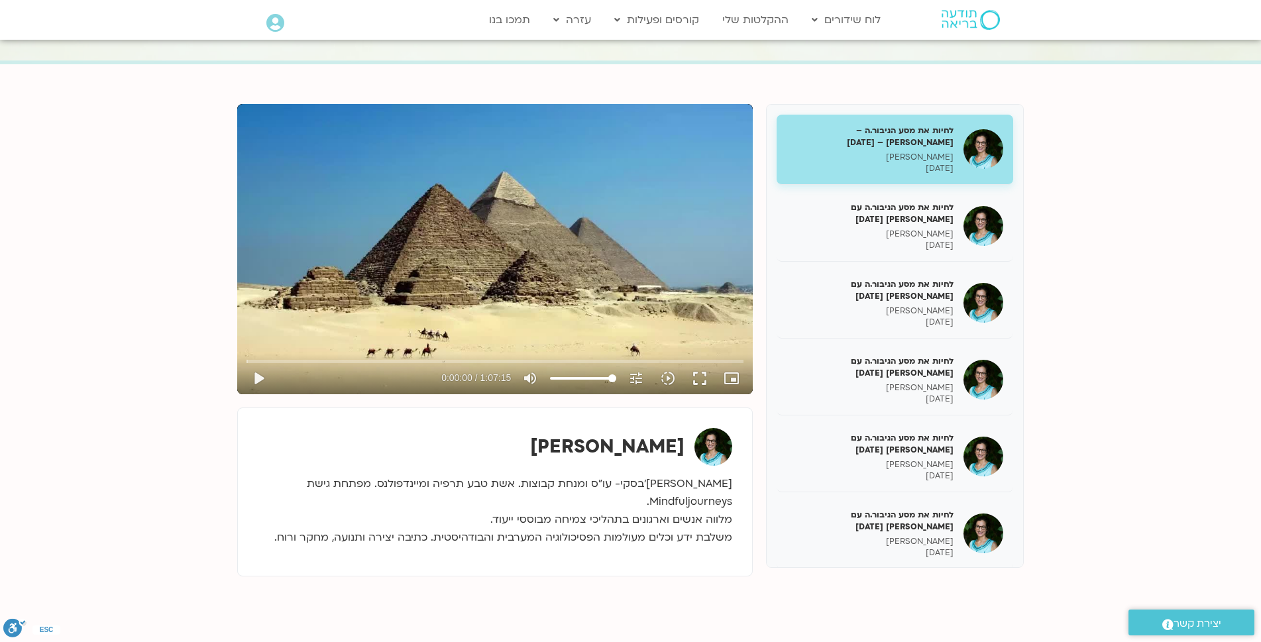
click at [578, 244] on div "Skip Ad play_arrow 0:00:00 / 1:07:15 volume_up Mute tune Resolution Auto 923p s…" at bounding box center [494, 249] width 515 height 290
type input "2.639095"
